Goal: Browse casually: Explore the website without a specific task or goal

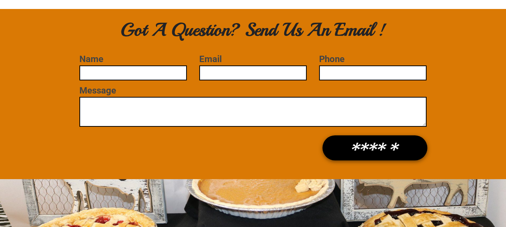
scroll to position [707, 0]
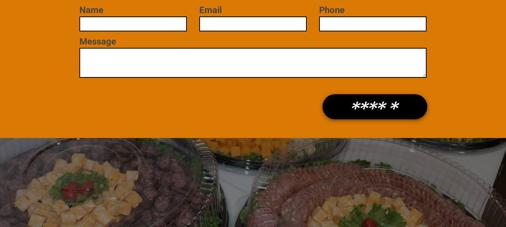
scroll to position [778, 0]
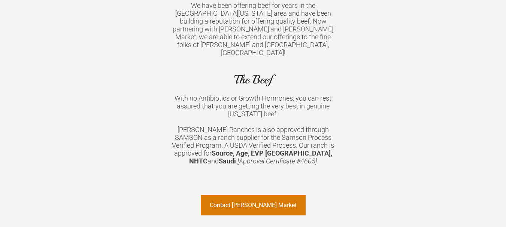
scroll to position [637, 0]
